Goal: Entertainment & Leisure: Consume media (video, audio)

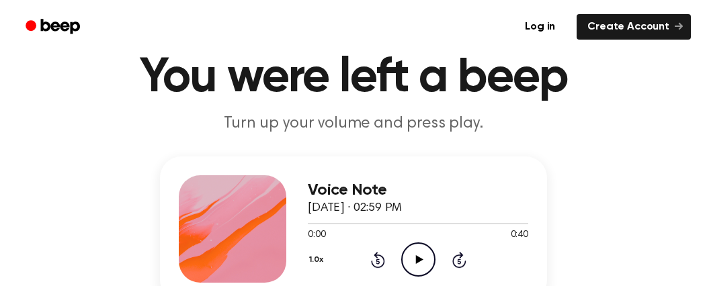
scroll to position [134, 0]
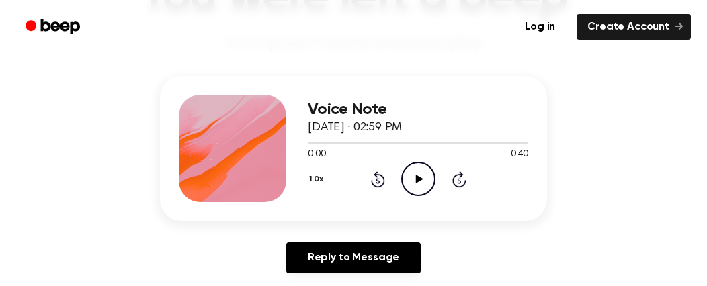
click at [415, 181] on icon "Play Audio" at bounding box center [418, 179] width 34 height 34
click at [374, 177] on icon "Rewind 5 seconds" at bounding box center [377, 179] width 15 height 17
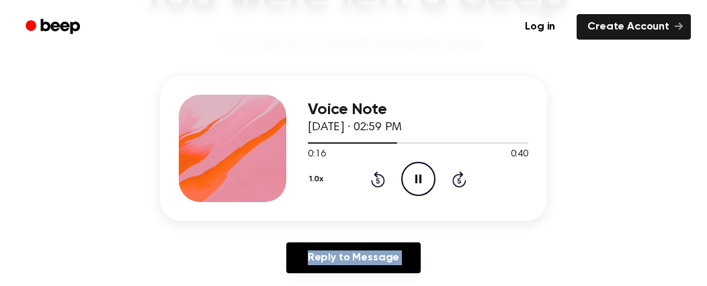
click at [374, 177] on icon "Rewind 5 seconds" at bounding box center [377, 179] width 15 height 17
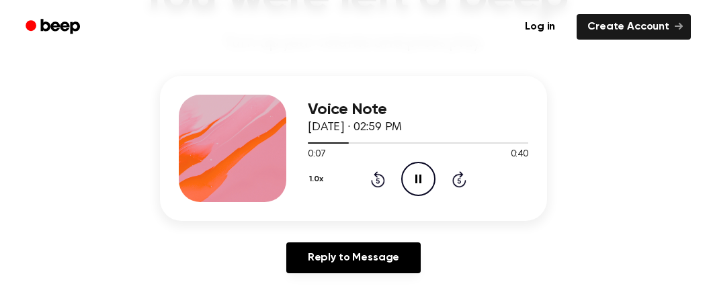
click at [374, 177] on icon "Rewind 5 seconds" at bounding box center [377, 179] width 15 height 17
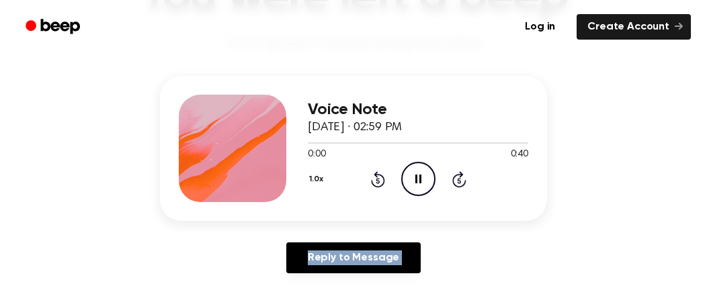
click at [374, 177] on icon "Rewind 5 seconds" at bounding box center [377, 179] width 15 height 17
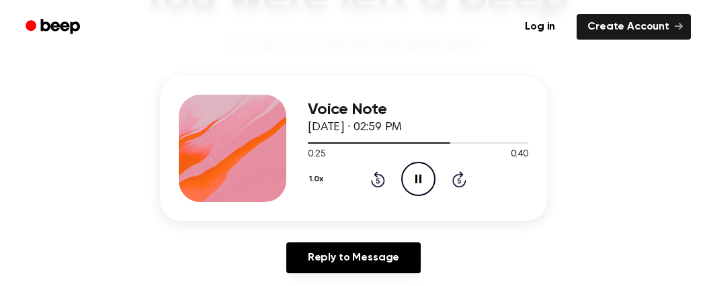
click at [423, 177] on icon "Pause Audio" at bounding box center [418, 179] width 34 height 34
